Goal: Obtain resource: Obtain resource

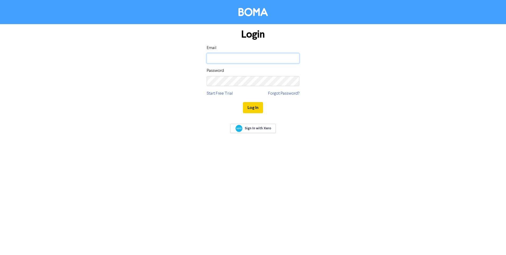
type input "[PERSON_NAME][EMAIL_ADDRESS][PERSON_NAME][DOMAIN_NAME]"
click at [255, 110] on button "Log In" at bounding box center [253, 107] width 20 height 11
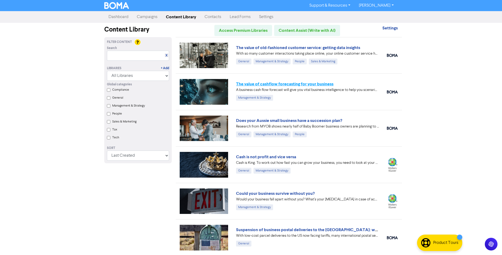
click at [269, 82] on link "The value of cashflow forecasting for your business" at bounding box center [284, 83] width 97 height 5
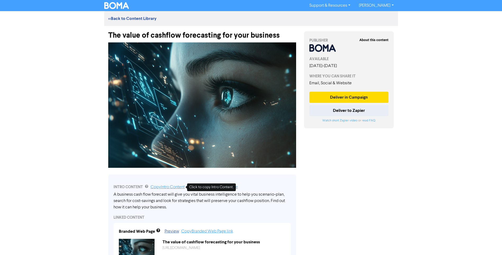
click at [163, 188] on link "Copy Intro Content" at bounding box center [168, 187] width 34 height 4
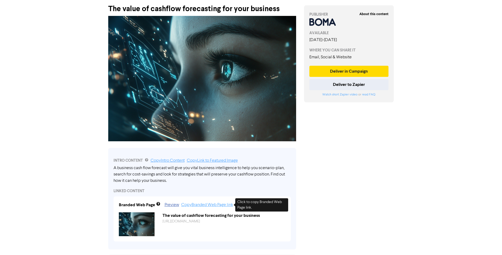
click at [217, 204] on link "Copy Branded Web Page link" at bounding box center [207, 205] width 52 height 4
click at [173, 79] on img at bounding box center [202, 78] width 188 height 125
